Goal: Task Accomplishment & Management: Manage account settings

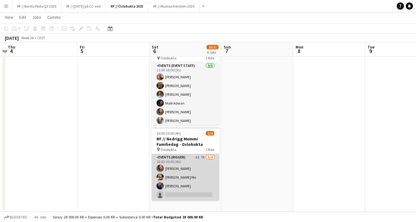
scroll to position [194, 0]
click at [196, 169] on app-card-role "Events (Rigger) 6I 7A [DATE] 16:00-20:00 (4h) [PERSON_NAME] [PERSON_NAME] Mo [P…" at bounding box center [185, 177] width 67 height 47
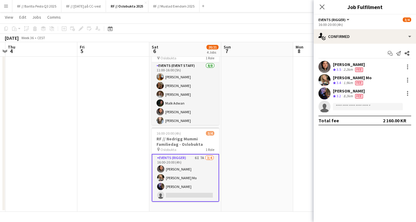
click at [371, 70] on div "[PERSON_NAME] Crew rating 3.5 2.2km Fee" at bounding box center [365, 67] width 102 height 12
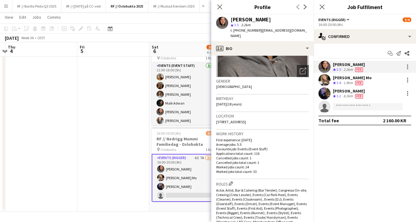
scroll to position [74, 0]
click at [344, 82] on div "1.9km" at bounding box center [348, 82] width 12 height 5
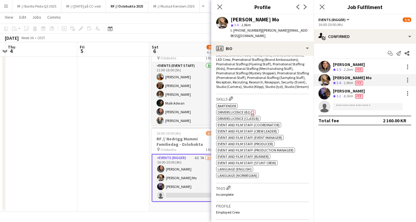
scroll to position [240, 0]
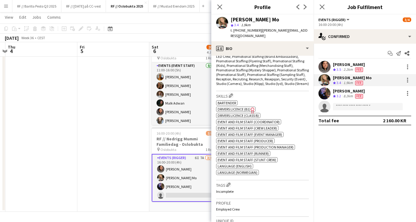
click at [377, 95] on div "[PERSON_NAME] Crew rating 3.2 8.2km Fee" at bounding box center [365, 93] width 102 height 12
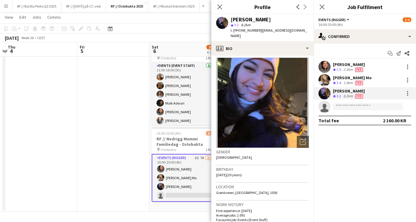
scroll to position [0, 0]
